Goal: Task Accomplishment & Management: Manage account settings

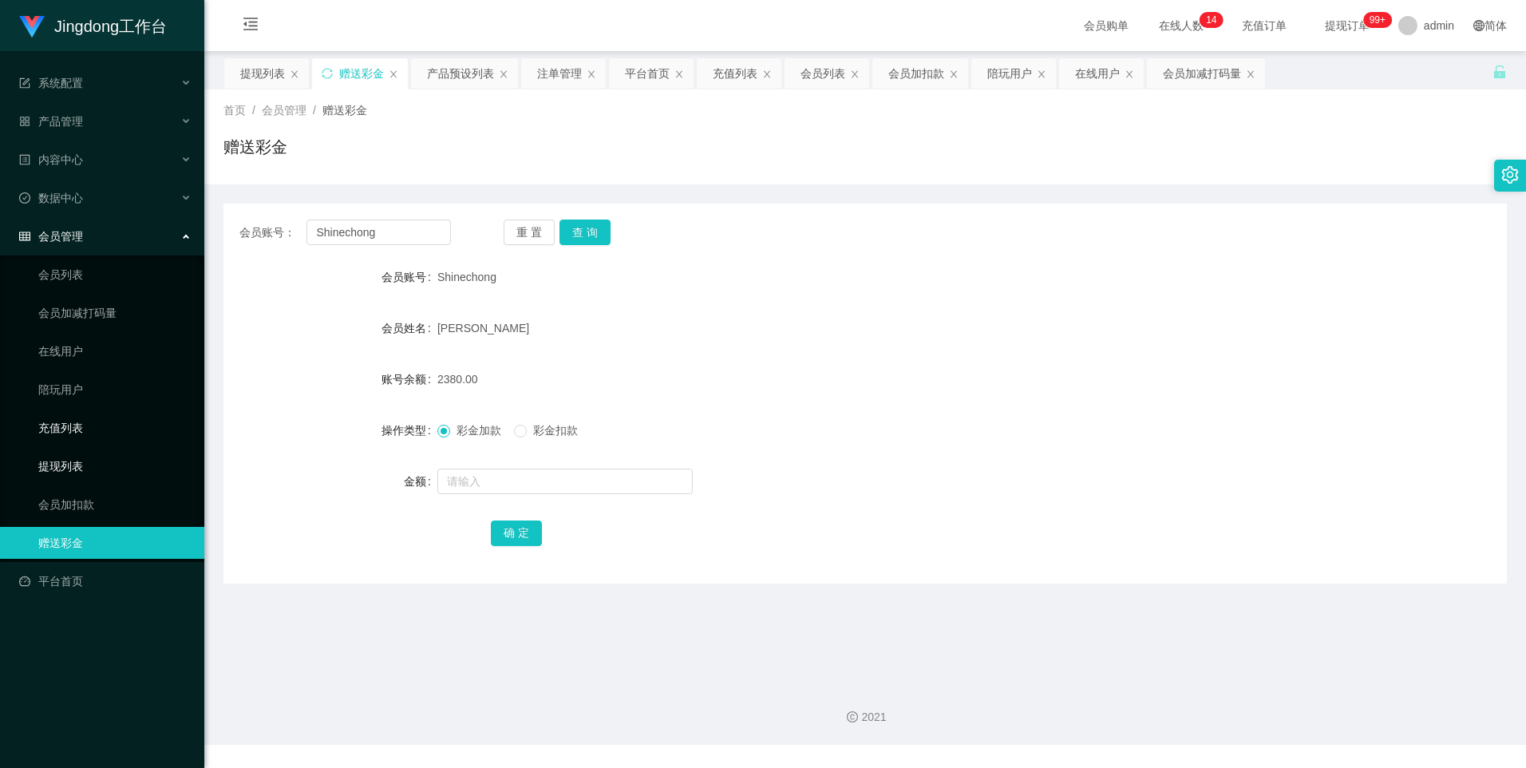
drag, startPoint x: 0, startPoint y: 0, endPoint x: 89, endPoint y: 441, distance: 450.3
click at [67, 452] on link "提现列表" at bounding box center [114, 466] width 153 height 32
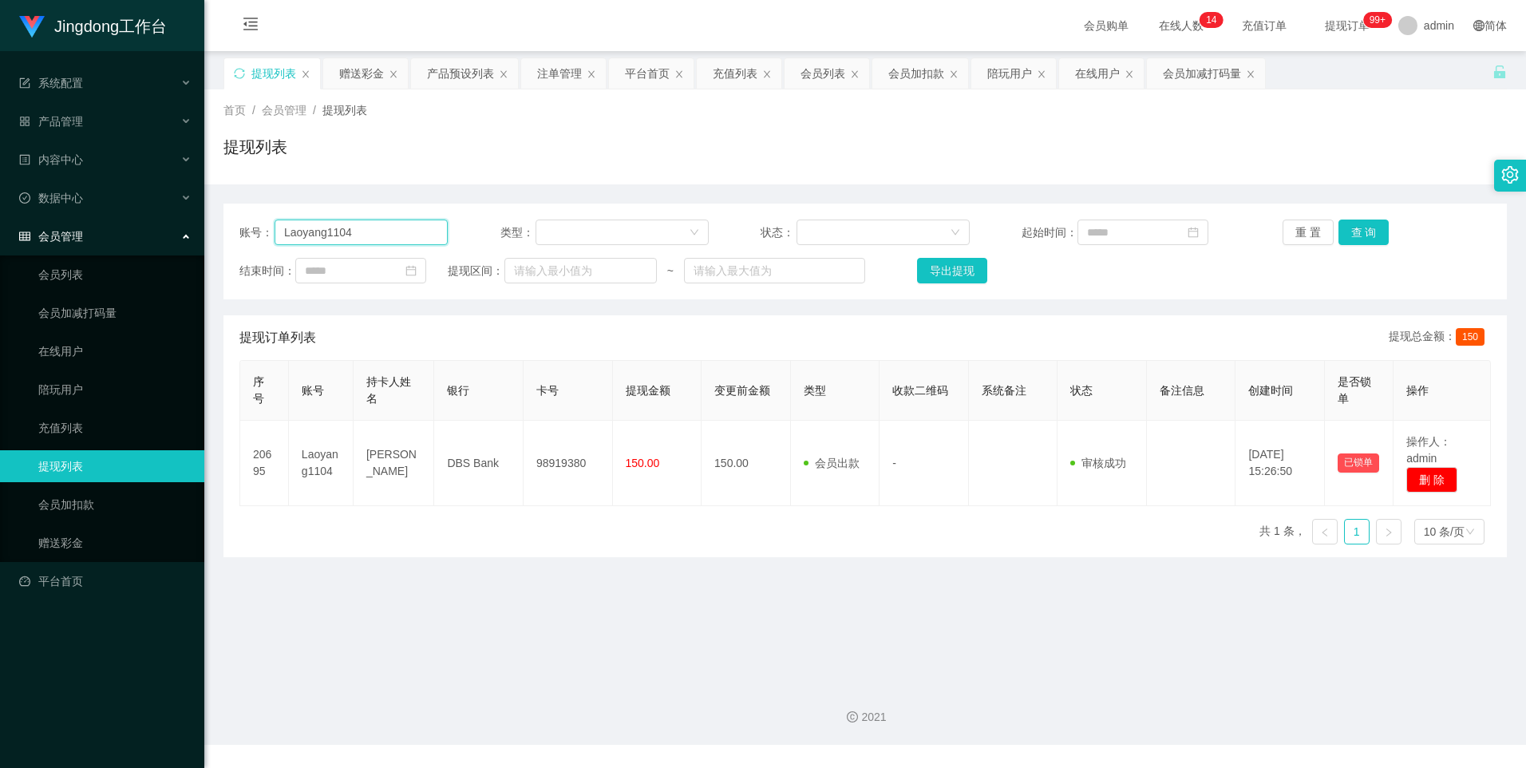
click at [348, 238] on input "Laoyang1104" at bounding box center [361, 232] width 173 height 26
paste input "unknown9999"
type input "unknown9999"
click at [1362, 227] on button "查 询" at bounding box center [1363, 232] width 51 height 26
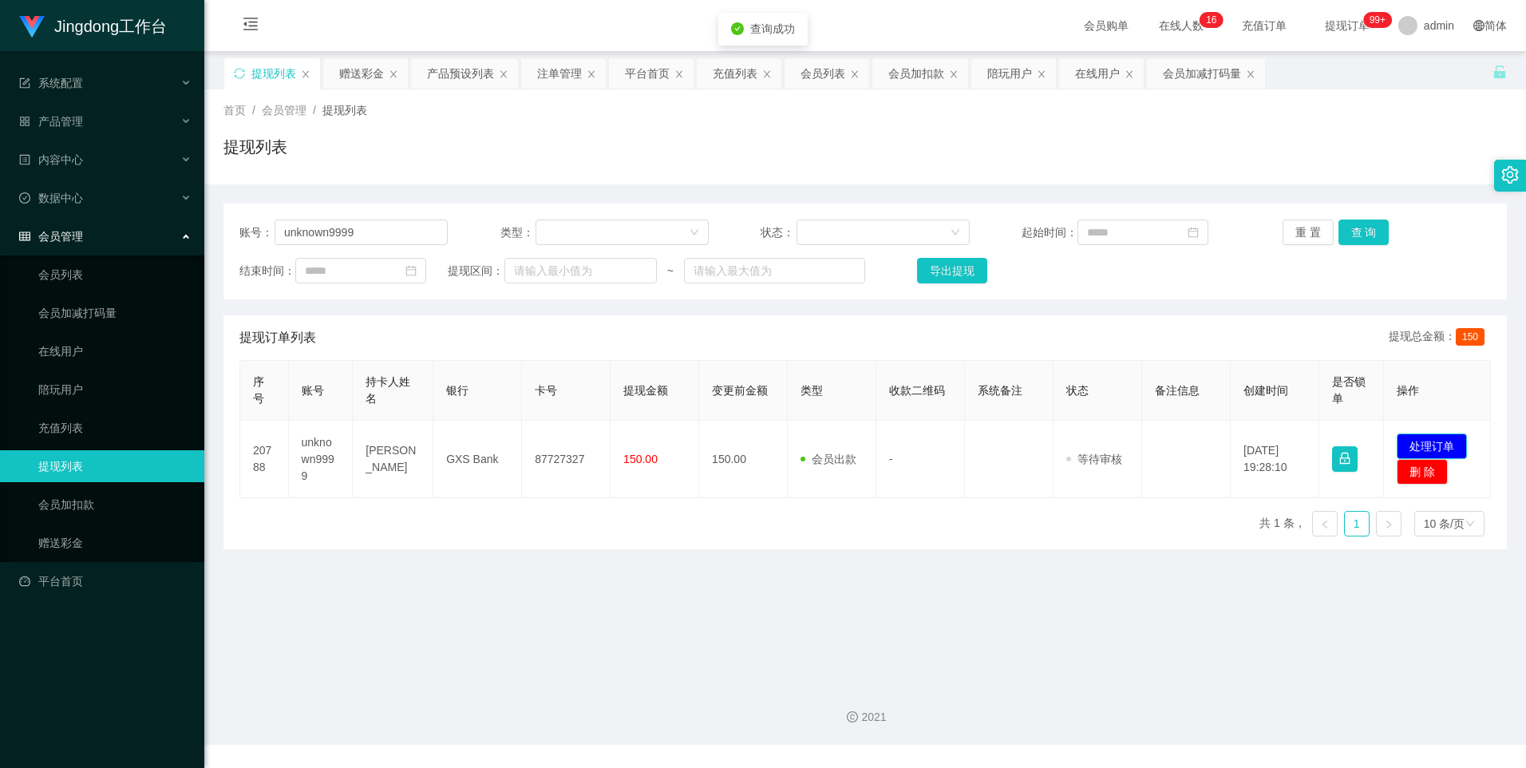
click at [1426, 445] on button "处理订单" at bounding box center [1432, 446] width 70 height 26
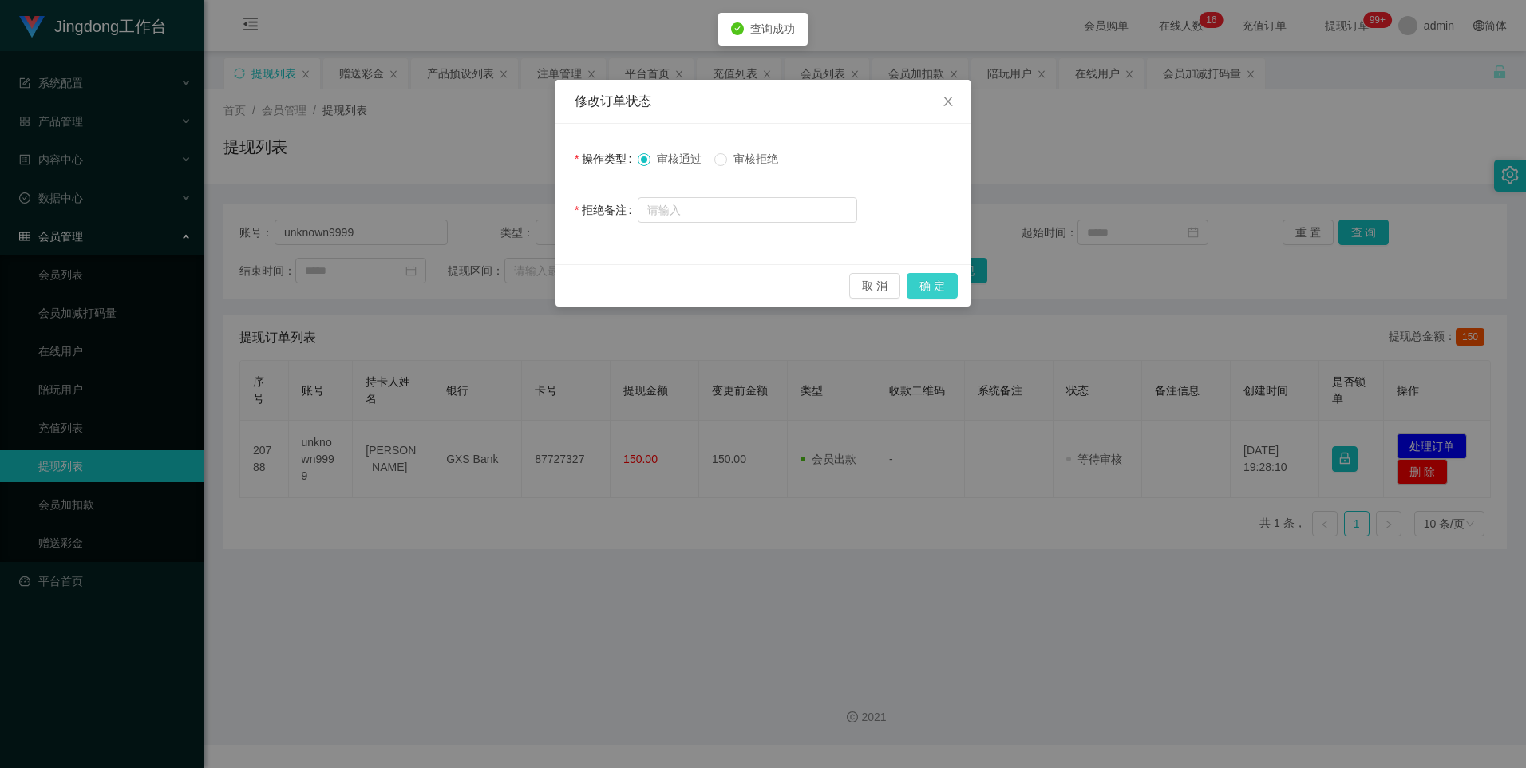
click at [942, 290] on button "确 定" at bounding box center [932, 286] width 51 height 26
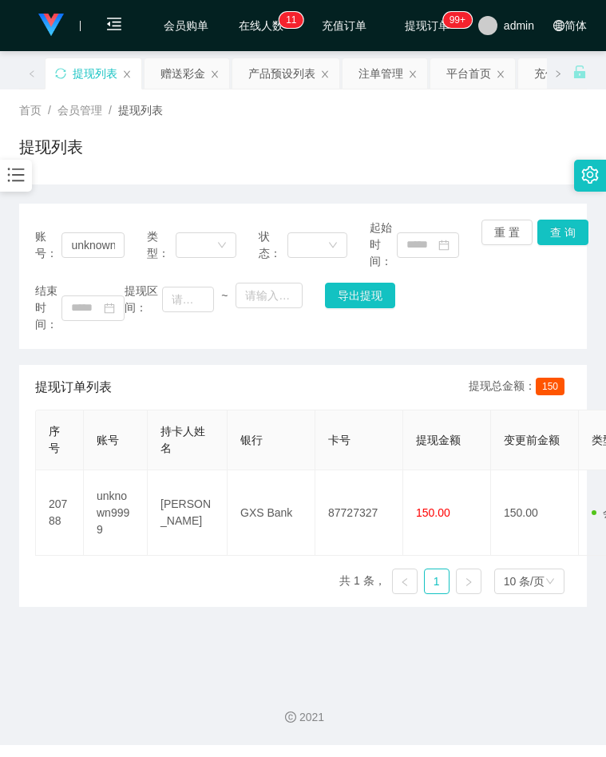
click at [2, 156] on div "首页 / 会员管理 / 提现列表 / 提现列表" at bounding box center [303, 136] width 606 height 95
drag, startPoint x: 16, startPoint y: 172, endPoint x: 25, endPoint y: 192, distance: 22.5
click at [16, 172] on icon "图标: bars" at bounding box center [16, 174] width 21 height 21
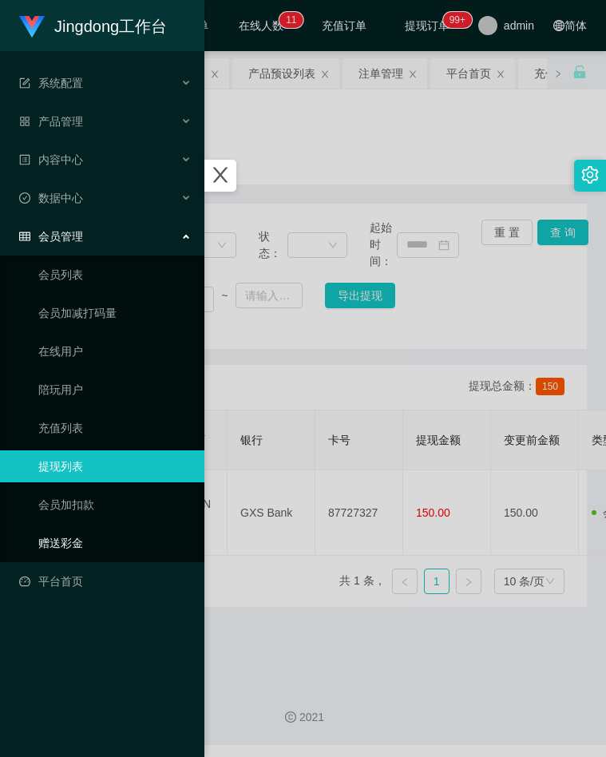
click at [68, 556] on link "赠送彩金" at bounding box center [114, 543] width 153 height 32
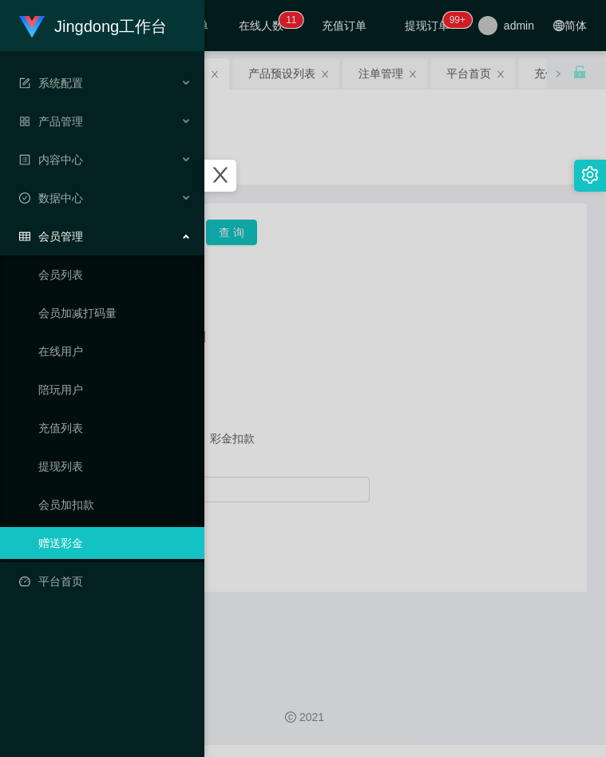
click at [337, 168] on div at bounding box center [303, 378] width 606 height 757
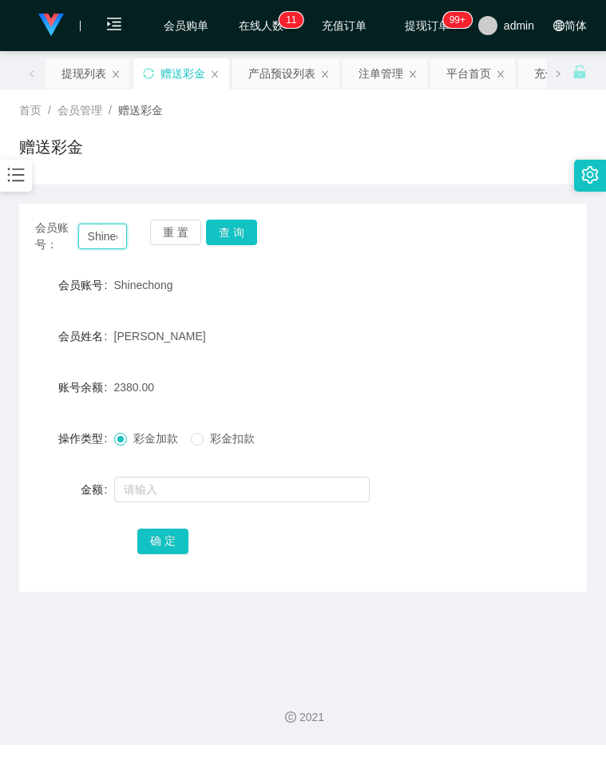
click at [97, 247] on input "Shinechong" at bounding box center [102, 236] width 49 height 26
paste input "unknown9999"
type input "unknown9999"
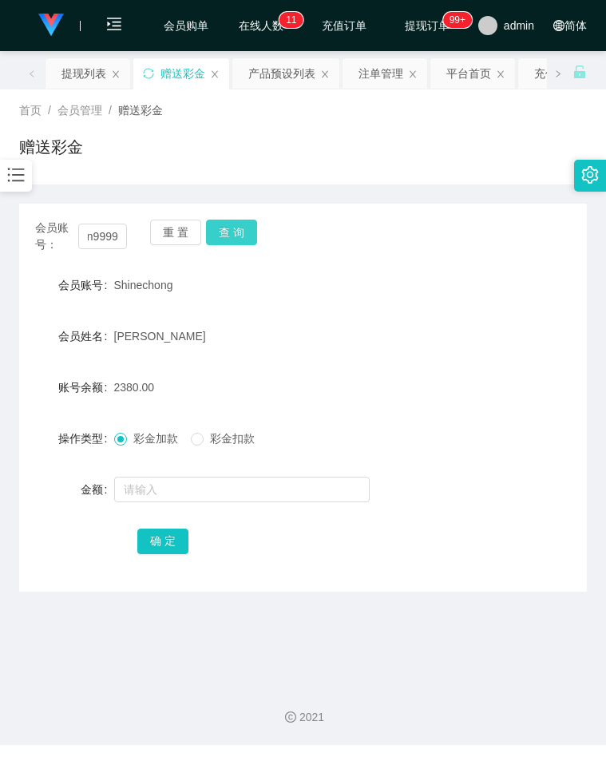
drag, startPoint x: 226, startPoint y: 227, endPoint x: 229, endPoint y: 255, distance: 27.3
click at [226, 227] on button "查 询" at bounding box center [231, 232] width 51 height 26
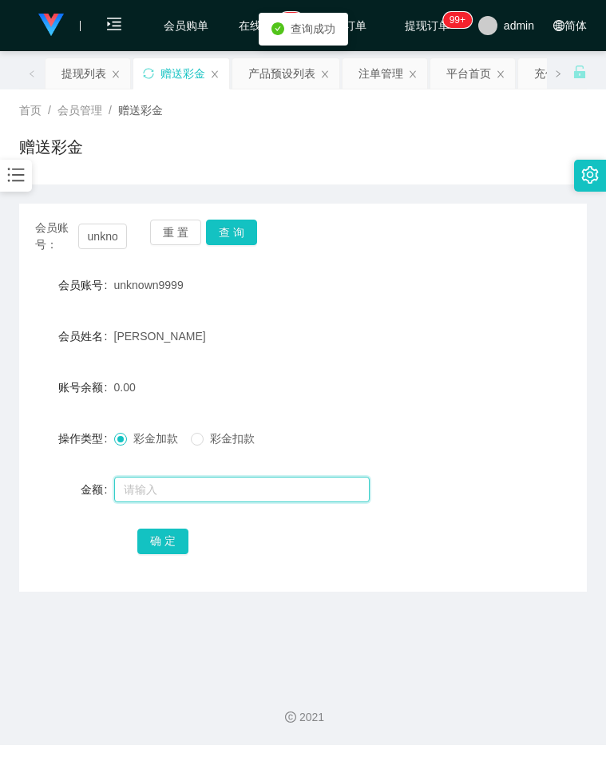
click at [168, 489] on input "text" at bounding box center [241, 489] width 255 height 26
type input "100"
click at [166, 533] on button "确 定" at bounding box center [162, 541] width 51 height 26
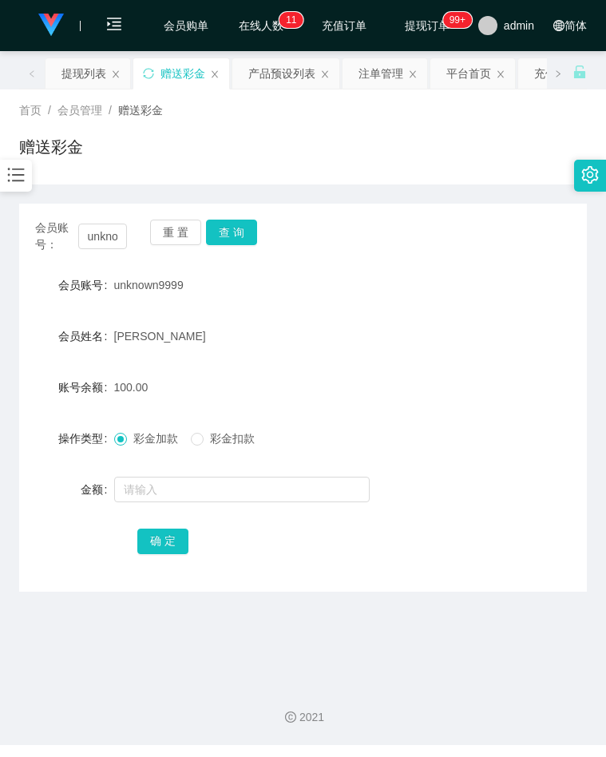
drag, startPoint x: 516, startPoint y: 372, endPoint x: 387, endPoint y: 339, distance: 132.6
click at [516, 372] on div "账号余额 100.00" at bounding box center [302, 387] width 567 height 32
click at [109, 239] on input "unknown9999" at bounding box center [102, 236] width 49 height 26
paste input "LevyLi"
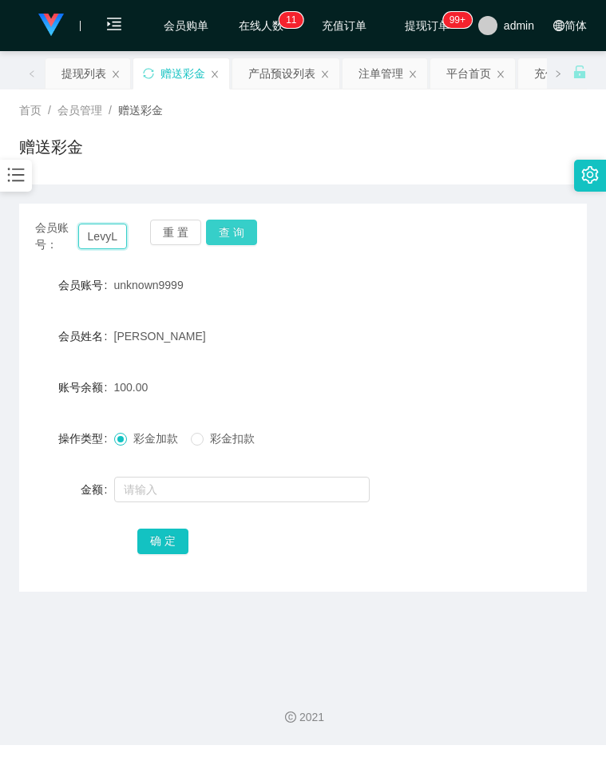
type input "LevyLi"
click at [229, 237] on button "查 询" at bounding box center [231, 232] width 51 height 26
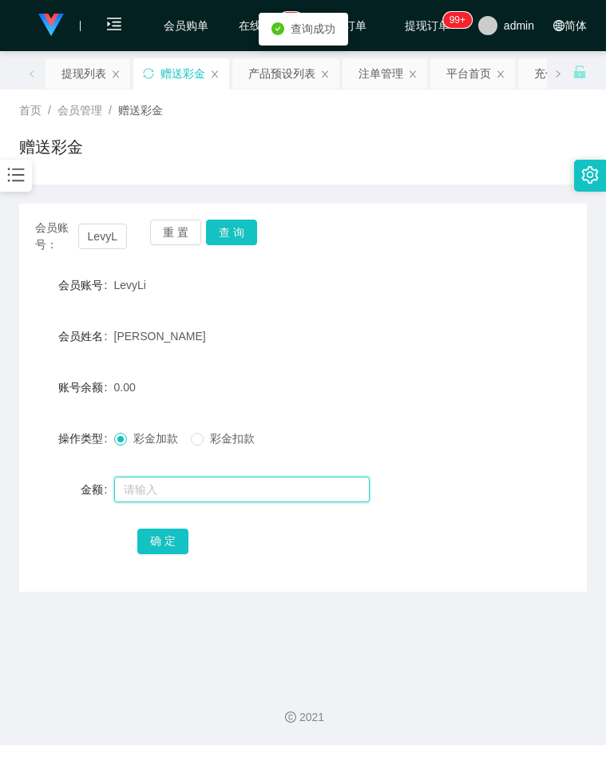
click at [167, 484] on input "text" at bounding box center [241, 489] width 255 height 26
type input "100"
click at [144, 548] on button "确 定" at bounding box center [162, 541] width 51 height 26
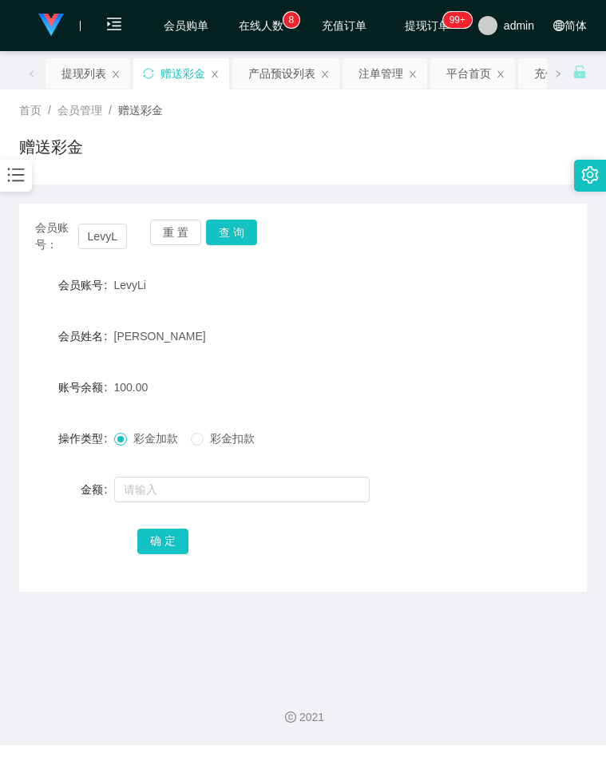
click at [440, 296] on div "会员账号 LevyLi" at bounding box center [302, 285] width 567 height 32
click at [16, 174] on icon "图标: bars" at bounding box center [16, 174] width 21 height 21
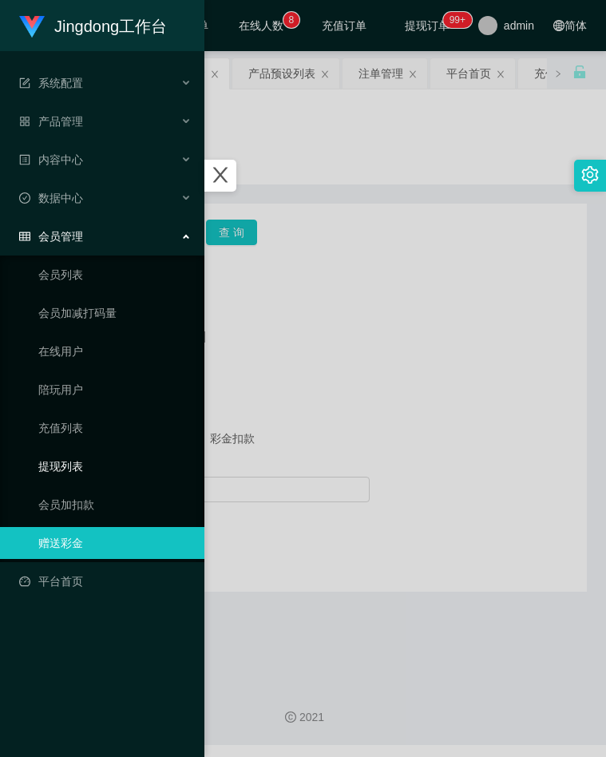
click at [81, 463] on link "提现列表" at bounding box center [114, 466] width 153 height 32
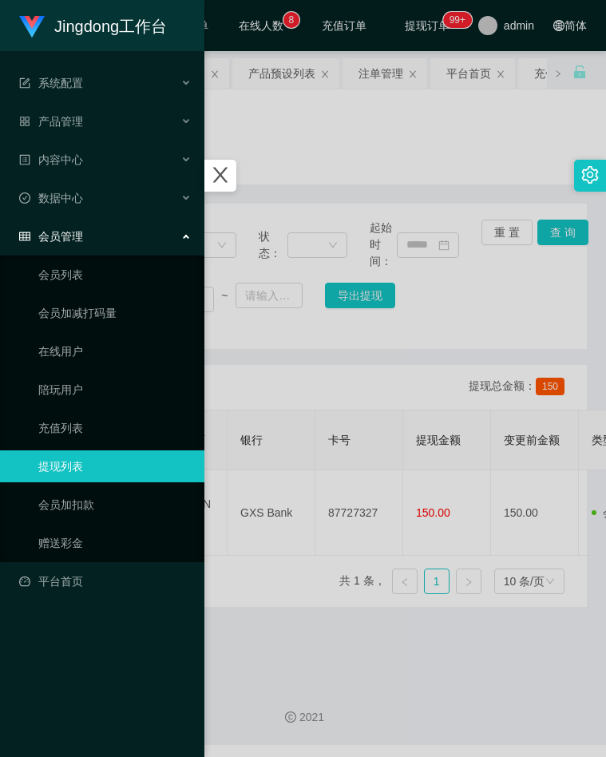
click at [342, 224] on div at bounding box center [303, 378] width 606 height 757
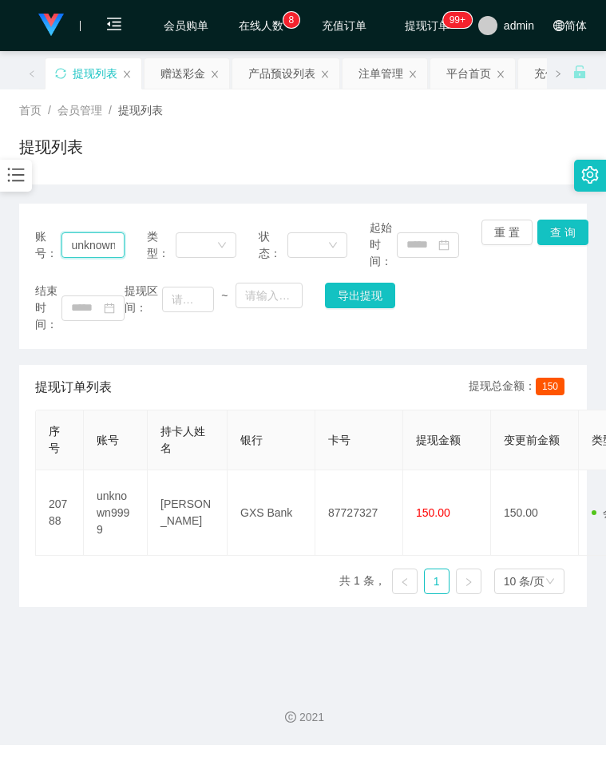
click at [94, 239] on input "unknown9999" at bounding box center [92, 245] width 62 height 26
drag, startPoint x: 556, startPoint y: 229, endPoint x: 552, endPoint y: 255, distance: 25.7
click at [556, 229] on button "查 询" at bounding box center [562, 232] width 51 height 26
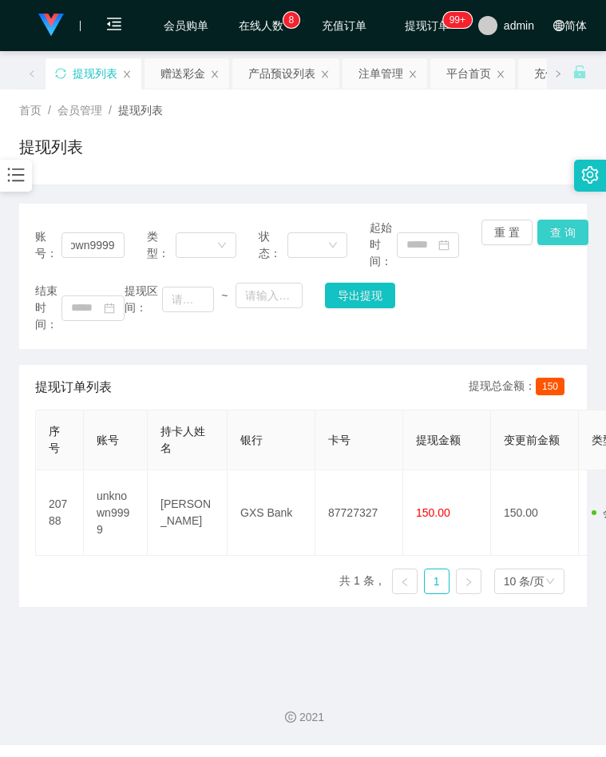
scroll to position [0, 0]
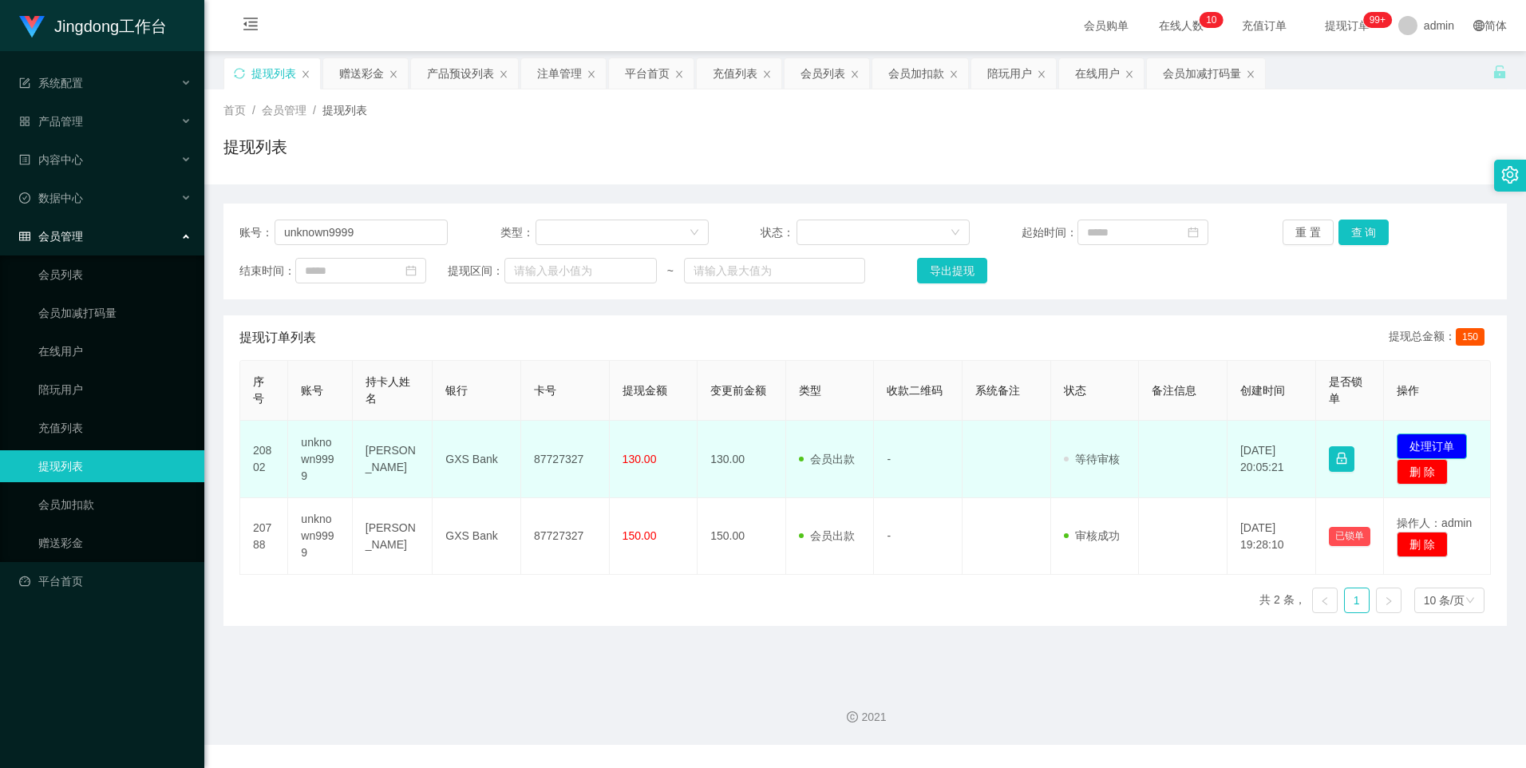
click at [1399, 437] on button "处理订单" at bounding box center [1432, 446] width 70 height 26
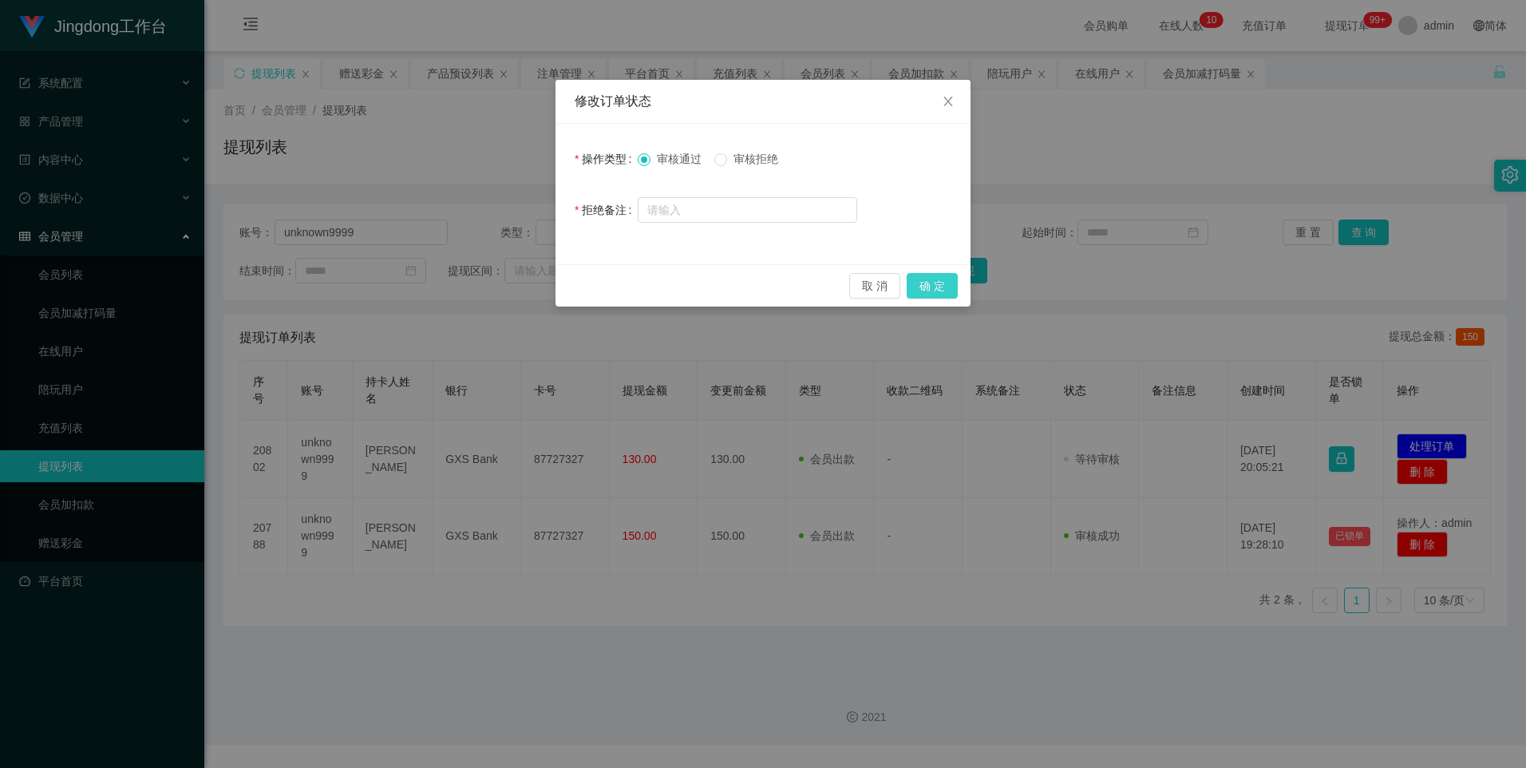
click at [939, 285] on button "确 定" at bounding box center [932, 286] width 51 height 26
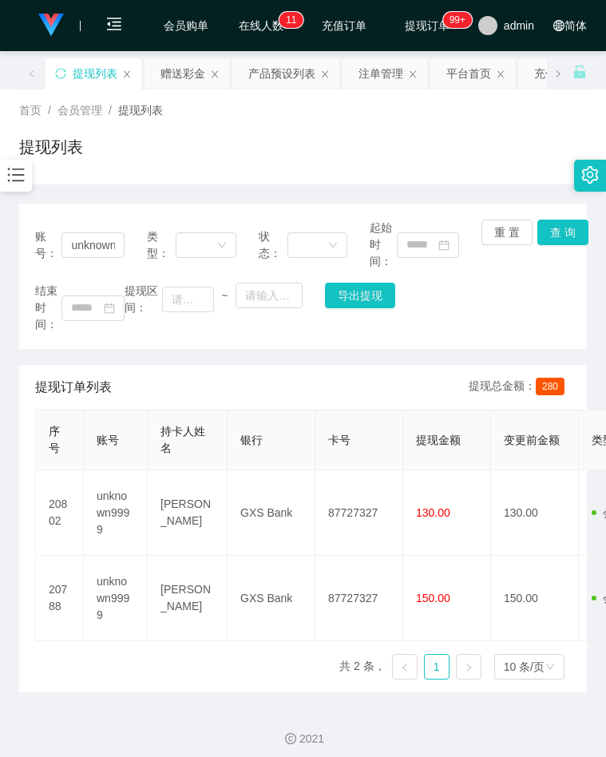
click at [480, 324] on div "结束时间： 提现区间： ~ 导出提现" at bounding box center [303, 308] width 536 height 50
click at [86, 246] on input "unknown9999" at bounding box center [92, 245] width 62 height 26
paste input "LevyLi"
type input "LevyLi"
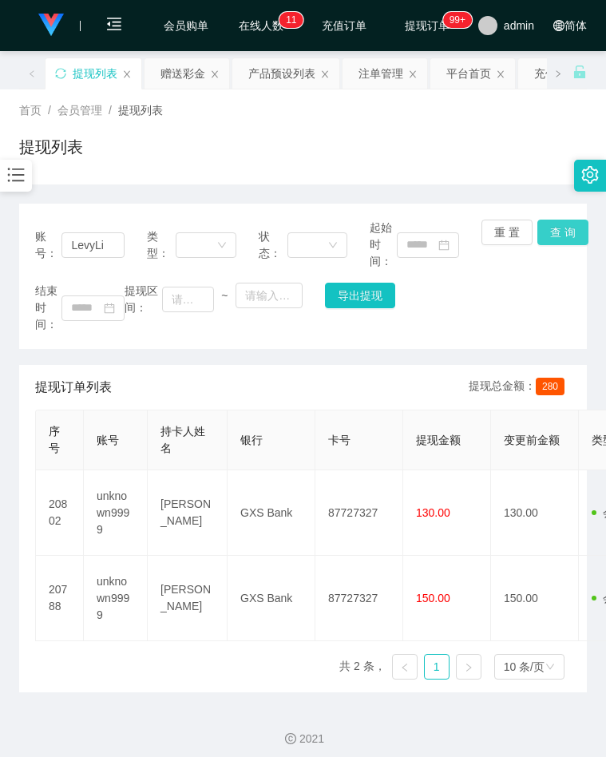
click at [560, 235] on button "查 询" at bounding box center [562, 232] width 51 height 26
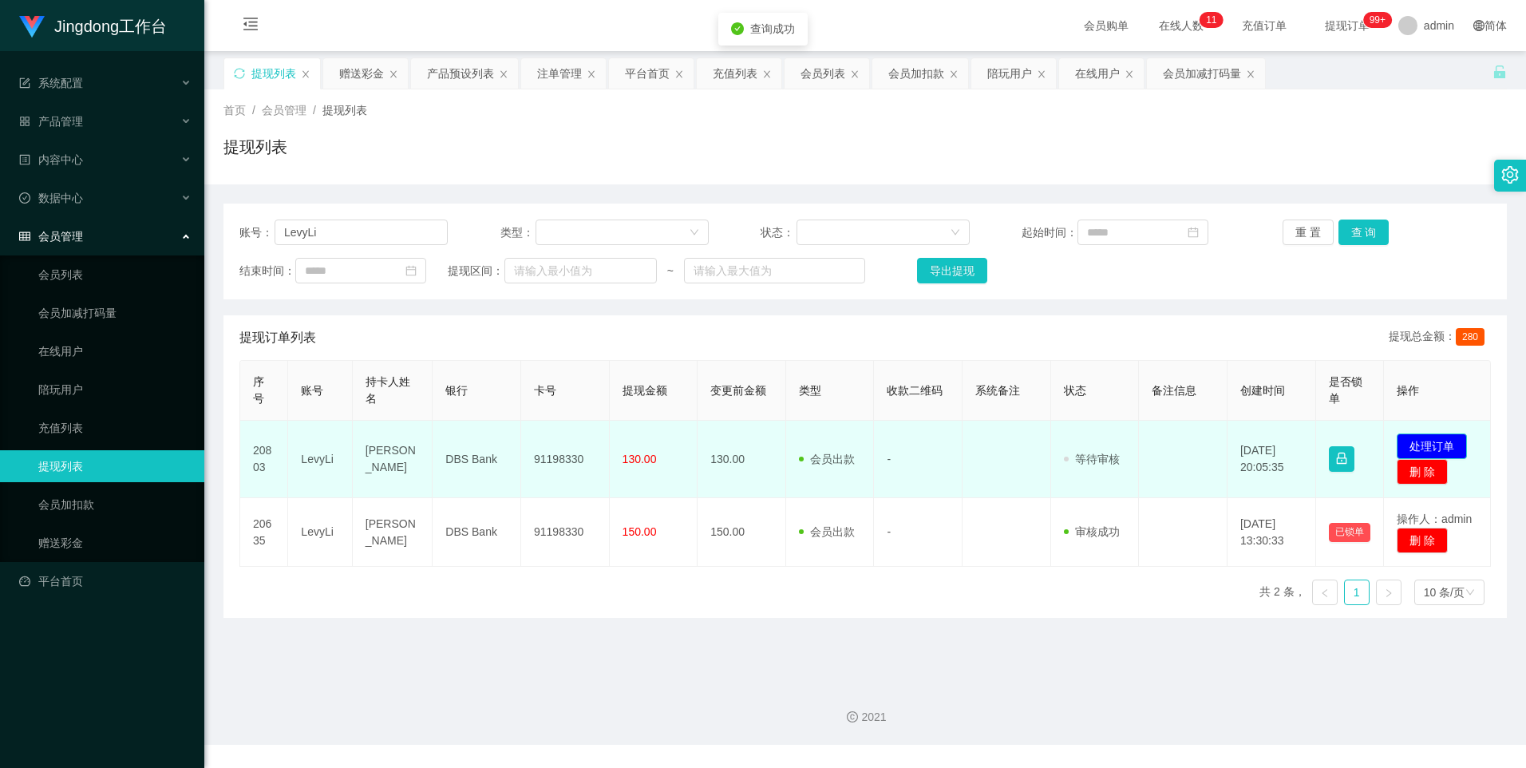
click at [1453, 454] on button "处理订单" at bounding box center [1432, 446] width 70 height 26
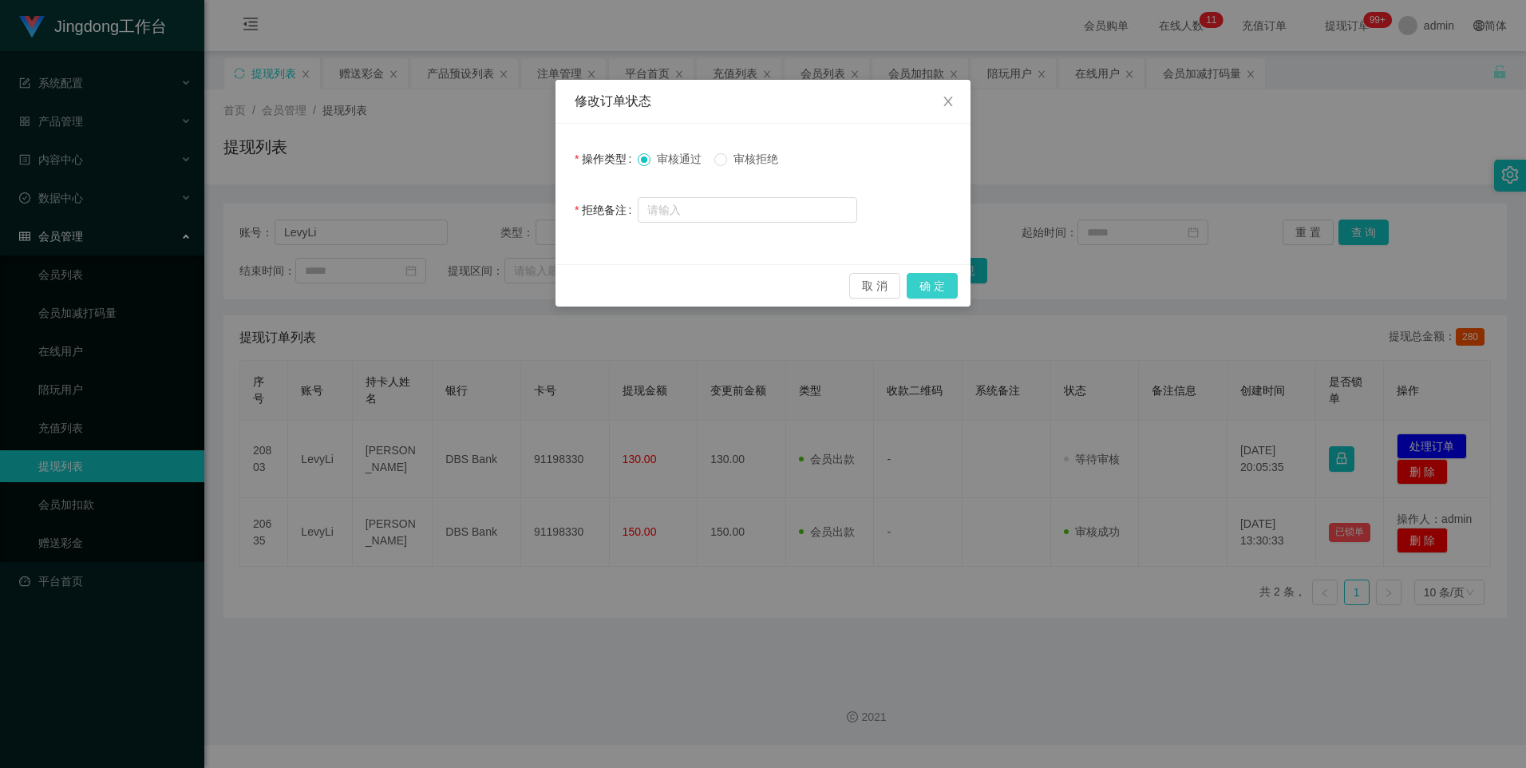
click at [948, 283] on button "确 定" at bounding box center [932, 286] width 51 height 26
